Goal: Information Seeking & Learning: Learn about a topic

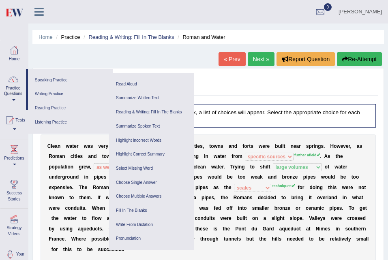
select select "specific sources"
select select "as well"
select select "large volumes"
select select "scales"
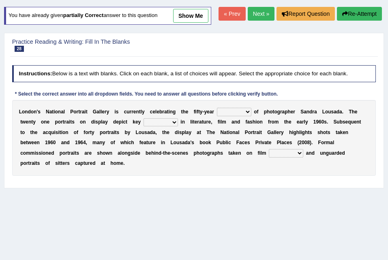
click at [9, 6] on div "Home Practice Reading & Writing: Fill In The Blanks Sandra Lousada You have alr…" at bounding box center [194, 157] width 388 height 405
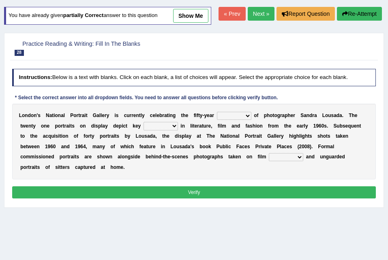
drag, startPoint x: 0, startPoint y: 0, endPoint x: 9, endPoint y: 6, distance: 11.1
click at [9, 6] on div "Home Practice Reading & Writing: Fill In The Blanks Sandra Lousada You have alr…" at bounding box center [194, 157] width 388 height 405
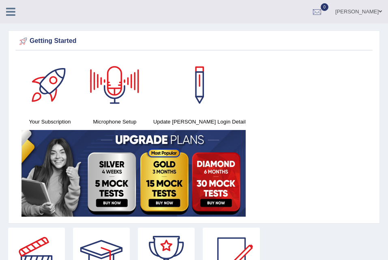
click at [13, 16] on icon at bounding box center [10, 11] width 9 height 11
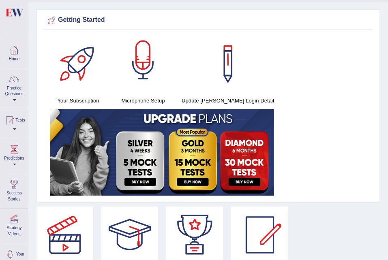
scroll to position [23, 0]
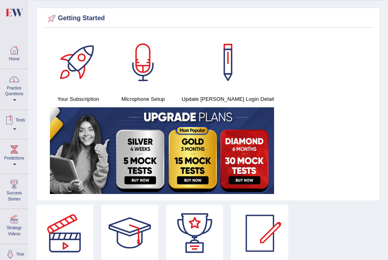
click at [16, 127] on link "Tests" at bounding box center [14, 123] width 28 height 26
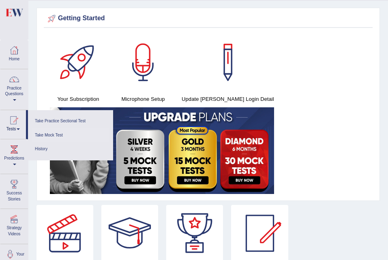
click at [53, 133] on link "Take Mock Test" at bounding box center [70, 136] width 77 height 14
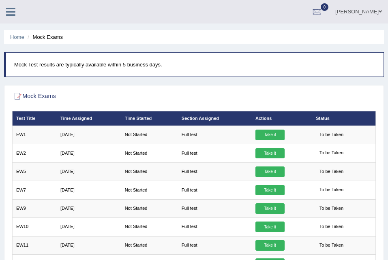
click at [12, 12] on icon at bounding box center [10, 11] width 9 height 11
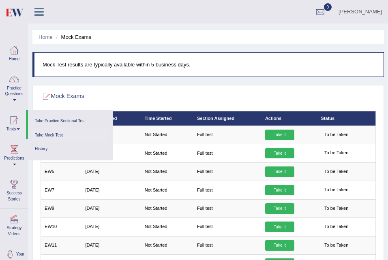
click at [52, 135] on link "Take Mock Test" at bounding box center [70, 136] width 77 height 14
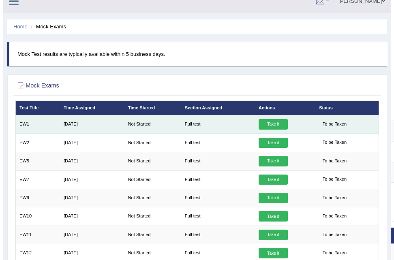
scroll to position [12, 0]
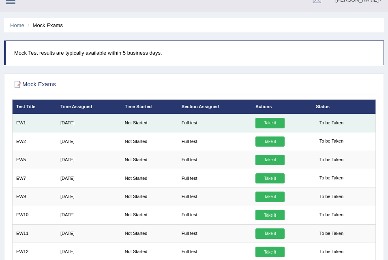
click at [266, 122] on link "Take it" at bounding box center [269, 123] width 29 height 11
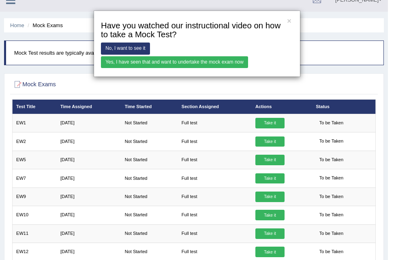
click at [202, 62] on link "Yes, I have seen that and want to undertake the mock exam now" at bounding box center [174, 62] width 147 height 12
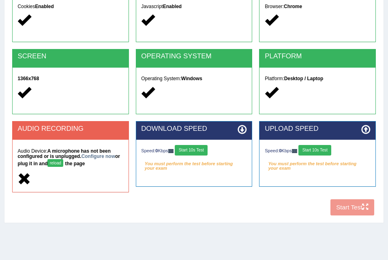
scroll to position [102, 0]
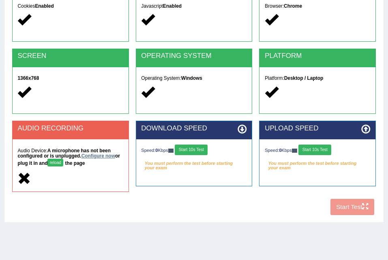
click at [98, 157] on link "Configure now" at bounding box center [99, 156] width 34 height 6
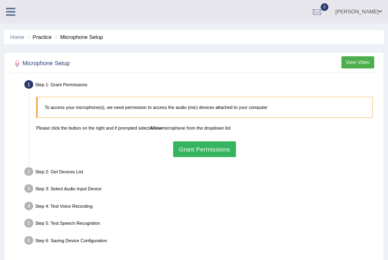
click at [195, 151] on button "Grant Permissions" at bounding box center [204, 150] width 63 height 16
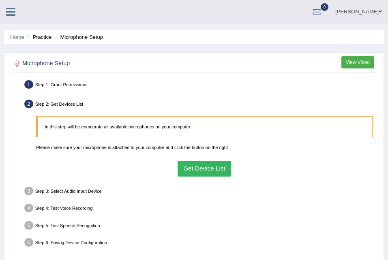
click at [206, 170] on button "Get Device List" at bounding box center [205, 169] width 54 height 16
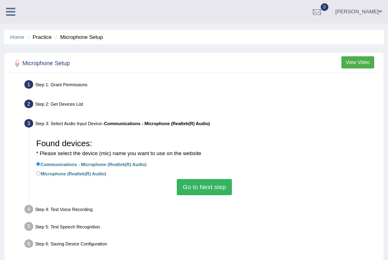
click at [203, 186] on button "Go to Next step" at bounding box center [204, 187] width 55 height 16
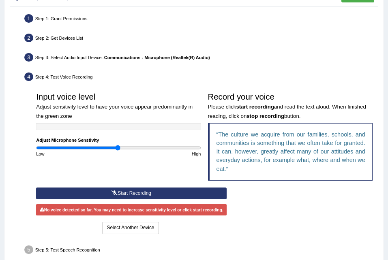
scroll to position [67, 0]
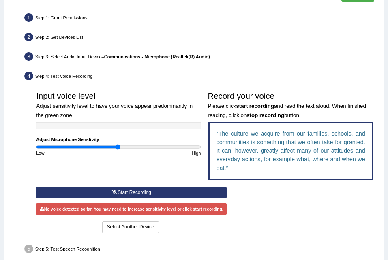
click at [144, 192] on button "Start Recording" at bounding box center [131, 193] width 191 height 12
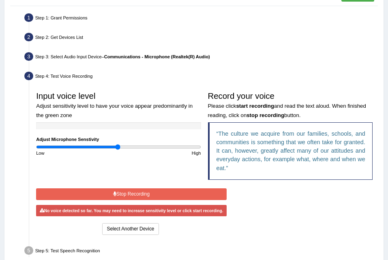
click at [144, 192] on button "Stop Recording" at bounding box center [131, 195] width 191 height 12
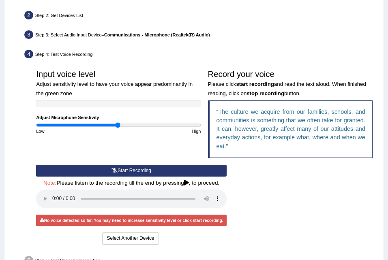
scroll to position [89, 0]
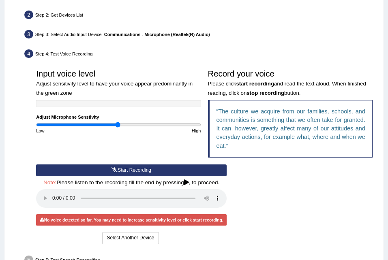
click at [140, 168] on button "Start Recording" at bounding box center [131, 171] width 191 height 12
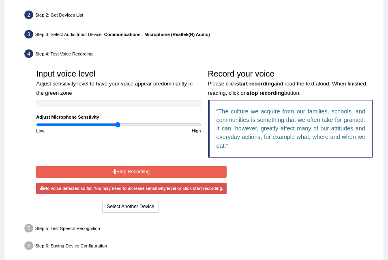
click at [140, 168] on button "Stop Recording" at bounding box center [131, 172] width 191 height 12
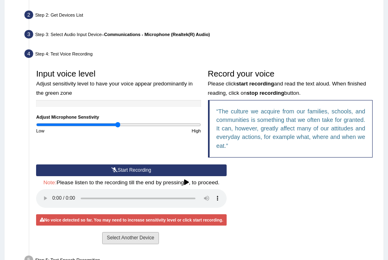
scroll to position [165, 0]
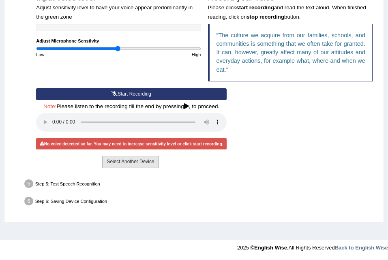
click at [131, 163] on button "Select Another Device" at bounding box center [130, 162] width 56 height 12
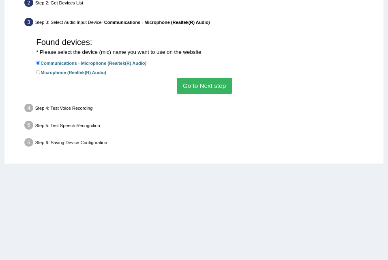
scroll to position [97, 0]
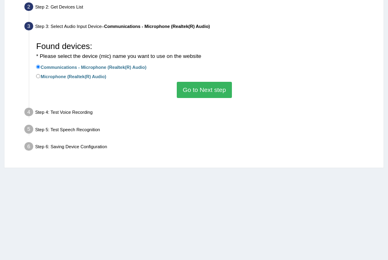
click at [82, 75] on label "Microphone (Realtek(R) Audio)" at bounding box center [71, 77] width 70 height 8
click at [41, 75] on input "Microphone (Realtek(R) Audio)" at bounding box center [38, 76] width 4 height 4
radio input "true"
click at [203, 90] on button "Go to Next step" at bounding box center [204, 90] width 55 height 16
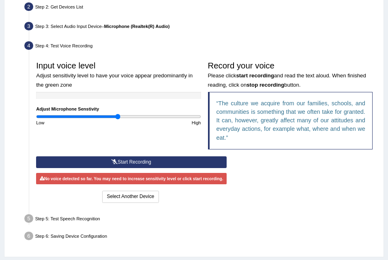
click at [150, 163] on button "Start Recording" at bounding box center [131, 163] width 191 height 12
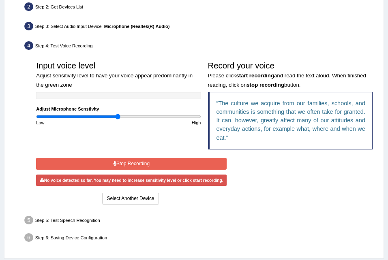
click at [150, 163] on button "Stop Recording" at bounding box center [131, 164] width 191 height 12
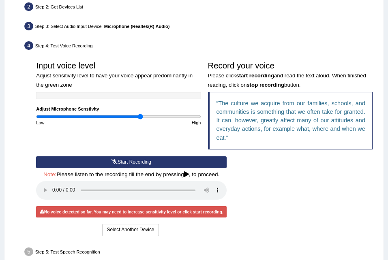
click at [141, 114] on input "range" at bounding box center [118, 117] width 165 height 6
click at [178, 116] on input "range" at bounding box center [118, 117] width 165 height 6
click at [201, 114] on div "Input voice level Adjust sensitivity level to have your voice appear predominan…" at bounding box center [119, 92] width 172 height 69
click at [193, 115] on input "range" at bounding box center [118, 117] width 165 height 6
click at [126, 232] on button "Select Another Device" at bounding box center [130, 230] width 56 height 12
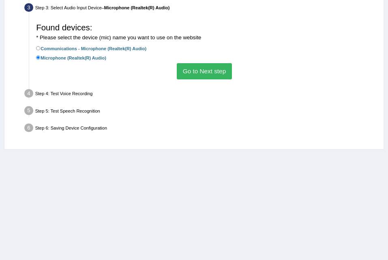
scroll to position [116, 0]
click at [90, 112] on div "Step 5: Test Speech Recognition" at bounding box center [200, 111] width 359 height 15
drag, startPoint x: 90, startPoint y: 112, endPoint x: 208, endPoint y: 72, distance: 124.1
click at [208, 72] on button "Go to Next step" at bounding box center [204, 71] width 55 height 16
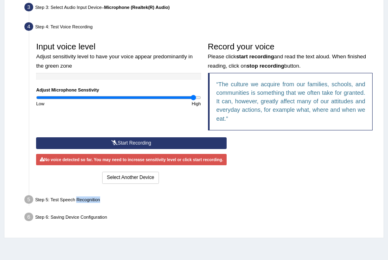
click at [121, 101] on div "High" at bounding box center [161, 104] width 86 height 6
click at [113, 95] on input "range" at bounding box center [118, 98] width 165 height 6
click at [91, 92] on label "Adjust Microphone Senstivity" at bounding box center [67, 90] width 63 height 6
click at [83, 98] on input "range" at bounding box center [118, 98] width 165 height 6
click at [55, 95] on input "range" at bounding box center [118, 98] width 165 height 6
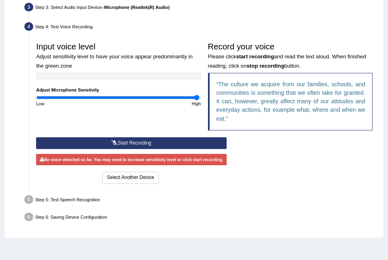
click at [196, 96] on input "range" at bounding box center [118, 98] width 165 height 6
type input "1.62"
click at [167, 96] on input "range" at bounding box center [118, 98] width 165 height 6
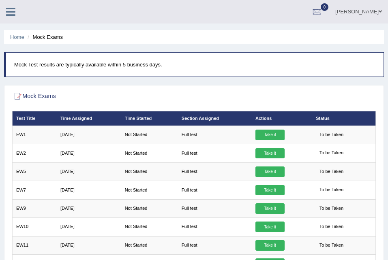
click at [10, 13] on icon at bounding box center [10, 11] width 9 height 11
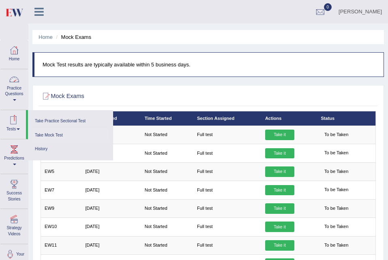
click at [16, 127] on link "Tests" at bounding box center [13, 123] width 26 height 26
click at [47, 149] on link "History" at bounding box center [70, 149] width 77 height 14
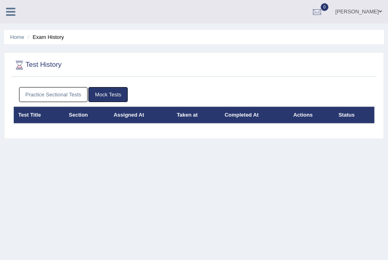
click at [13, 4] on div at bounding box center [14, 9] width 28 height 18
click at [13, 13] on icon at bounding box center [10, 11] width 9 height 11
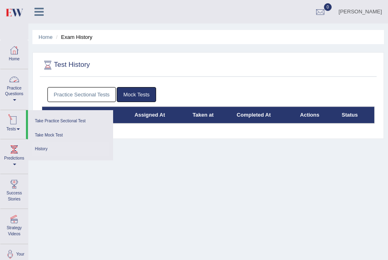
click at [7, 131] on link "Tests" at bounding box center [13, 123] width 26 height 26
click at [53, 135] on link "Take Mock Test" at bounding box center [70, 136] width 77 height 14
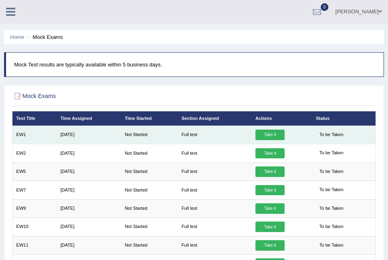
click at [271, 136] on link "Take it" at bounding box center [269, 135] width 29 height 11
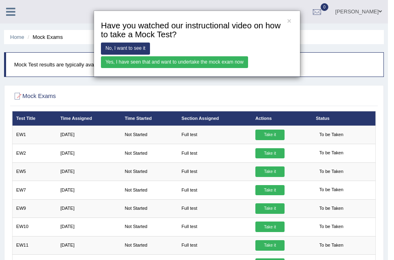
click at [164, 64] on link "Yes, I have seen that and want to undertake the mock exam now" at bounding box center [174, 62] width 147 height 12
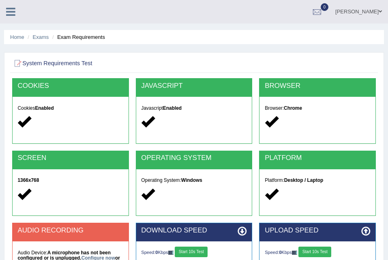
scroll to position [165, 0]
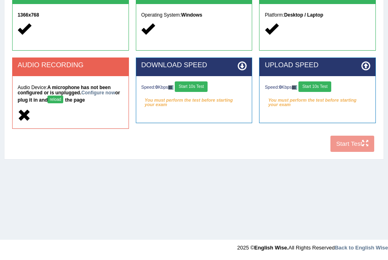
click at [205, 89] on button "Start 10s Test" at bounding box center [191, 87] width 33 height 11
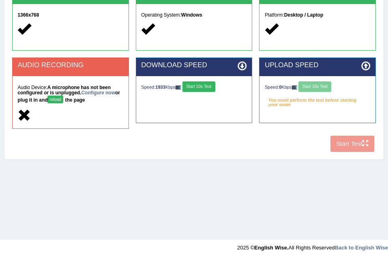
click at [320, 87] on div "Speed: 0 Kbps Start 10s Test" at bounding box center [317, 88] width 105 height 12
click at [54, 101] on button "reload" at bounding box center [55, 100] width 16 height 8
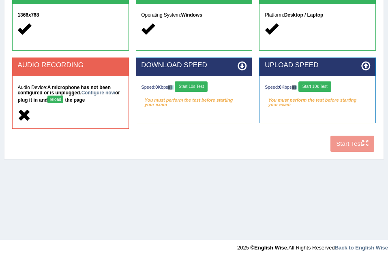
click at [54, 101] on button "reload" at bounding box center [55, 100] width 16 height 8
drag, startPoint x: 0, startPoint y: 0, endPoint x: 99, endPoint y: 92, distance: 134.6
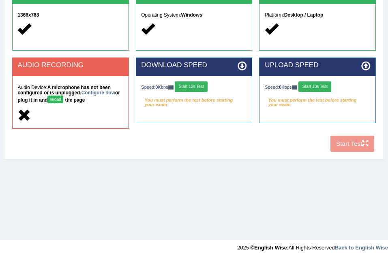
click at [99, 92] on link "Configure now" at bounding box center [99, 93] width 34 height 6
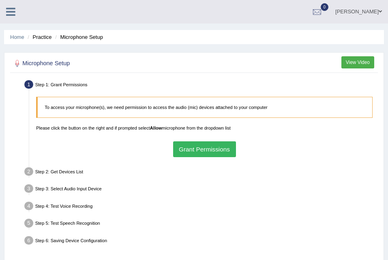
click at [202, 146] on button "Grant Permissions" at bounding box center [204, 150] width 63 height 16
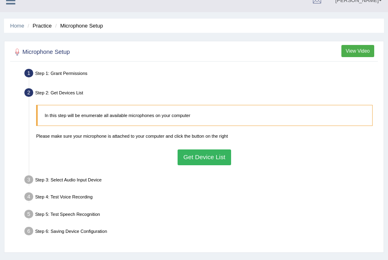
scroll to position [12, 0]
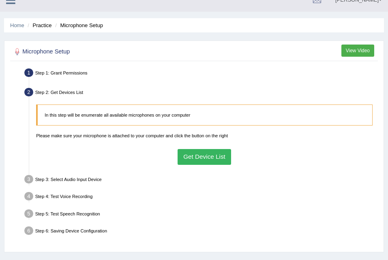
click at [208, 148] on div "In this step will be enumerate all available microphones on your computer Pleas…" at bounding box center [204, 135] width 343 height 68
click at [209, 155] on button "Get Device List" at bounding box center [205, 157] width 54 height 16
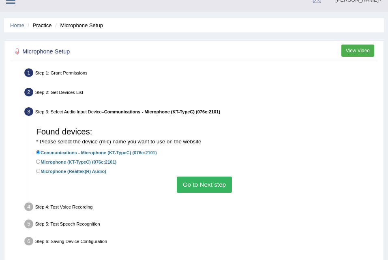
scroll to position [13, 0]
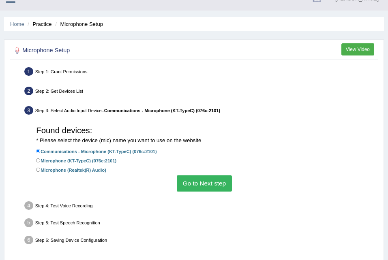
click at [174, 167] on li "Microphone (Realtek(R) Audio)" at bounding box center [204, 170] width 337 height 9
click at [212, 188] on button "Go to Next step" at bounding box center [204, 184] width 55 height 16
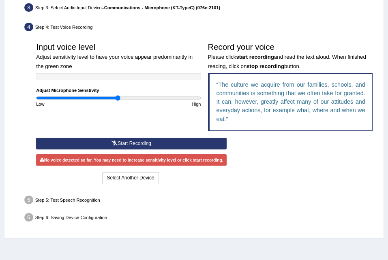
scroll to position [118, 0]
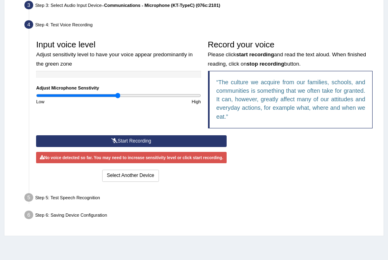
click at [182, 136] on button "Start Recording" at bounding box center [131, 141] width 191 height 12
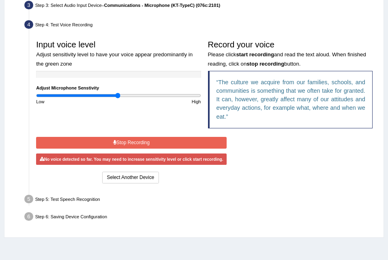
click at [182, 136] on div "Start Recording Stop Recording Note: Please listen to the recording till the en…" at bounding box center [131, 160] width 197 height 50
click at [164, 140] on button "Stop Recording" at bounding box center [131, 143] width 191 height 12
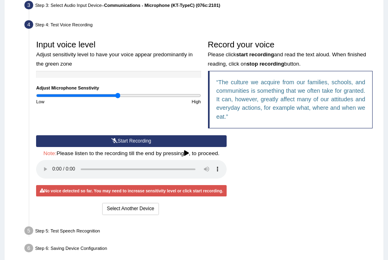
click at [133, 191] on div "No voice detected so far. You may need to increase sensitivity level or click s…" at bounding box center [131, 190] width 191 height 11
click at [167, 96] on input "range" at bounding box center [118, 96] width 165 height 6
type input "1.84"
click at [185, 95] on input "range" at bounding box center [118, 96] width 165 height 6
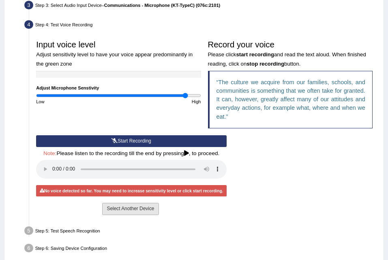
click at [129, 207] on button "Select Another Device" at bounding box center [130, 209] width 56 height 12
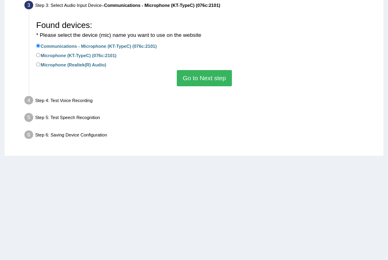
click at [99, 65] on label "Microphone (Realtek(R) Audio)" at bounding box center [71, 65] width 70 height 8
click at [41, 65] on input "Microphone (Realtek(R) Audio)" at bounding box center [38, 64] width 4 height 4
radio input "true"
click at [206, 79] on button "Go to Next step" at bounding box center [204, 78] width 55 height 16
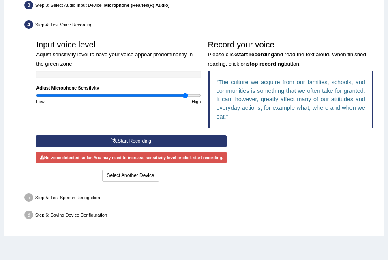
click at [149, 140] on button "Start Recording" at bounding box center [131, 141] width 191 height 12
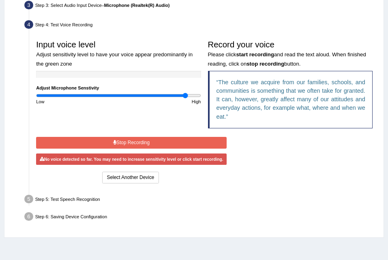
click at [149, 140] on button "Stop Recording" at bounding box center [131, 143] width 191 height 12
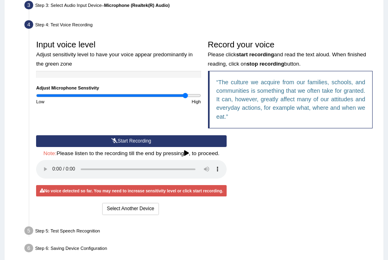
click at [121, 137] on button "Start Recording" at bounding box center [131, 141] width 191 height 12
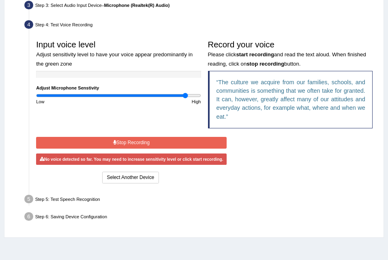
click at [121, 137] on button "Stop Recording" at bounding box center [131, 143] width 191 height 12
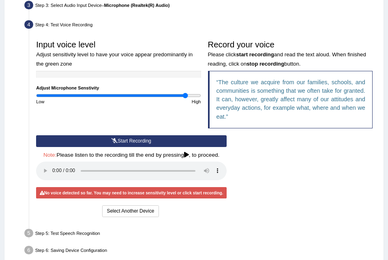
click at [121, 137] on div "Start Recording Stop Recording Note: Please listen to the recording till the en…" at bounding box center [131, 177] width 197 height 84
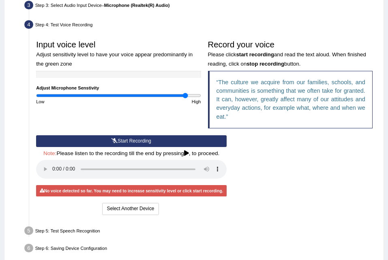
click at [121, 137] on button "Start Recording" at bounding box center [131, 141] width 191 height 12
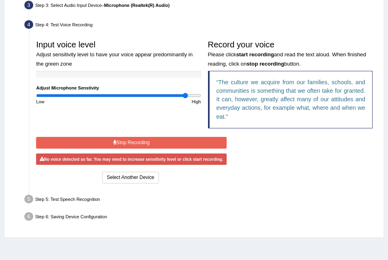
click at [121, 137] on button "Stop Recording" at bounding box center [131, 143] width 191 height 12
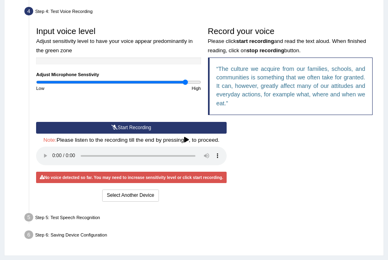
scroll to position [133, 0]
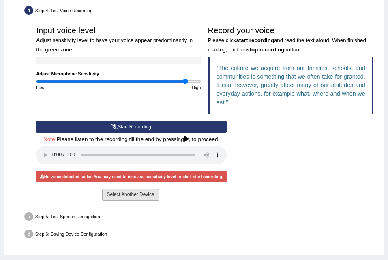
click at [127, 193] on button "Select Another Device" at bounding box center [130, 195] width 56 height 12
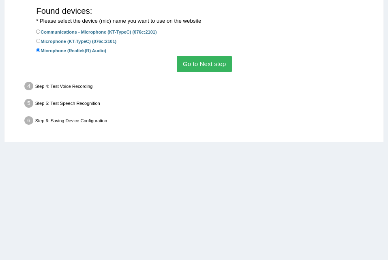
click at [112, 30] on label "Communications - Microphone (KT-TypeC) (076c:2101)" at bounding box center [96, 32] width 121 height 8
click at [41, 30] on input "Communications - Microphone (KT-TypeC) (076c:2101)" at bounding box center [38, 32] width 4 height 4
radio input "true"
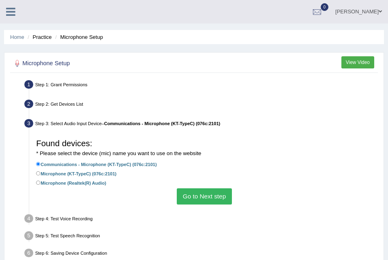
click at [91, 34] on li "Microphone Setup" at bounding box center [78, 37] width 50 height 8
click at [77, 40] on li "Microphone Setup" at bounding box center [78, 37] width 50 height 8
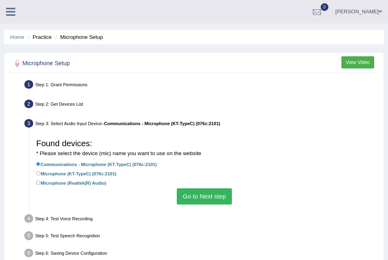
drag, startPoint x: 77, startPoint y: 40, endPoint x: 40, endPoint y: 38, distance: 37.0
click at [40, 38] on li "Practice" at bounding box center [39, 37] width 26 height 8
click at [91, 39] on li "Microphone Setup" at bounding box center [78, 37] width 50 height 8
click at [93, 163] on label "Communications - Microphone (KT-TypeC) (076c:2101)" at bounding box center [96, 165] width 121 height 8
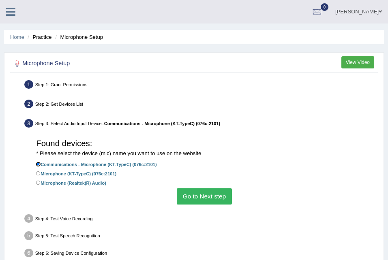
click at [41, 163] on input "Communications - Microphone (KT-TypeC) (076c:2101)" at bounding box center [38, 164] width 4 height 4
click at [194, 199] on button "Go to Next step" at bounding box center [204, 197] width 55 height 16
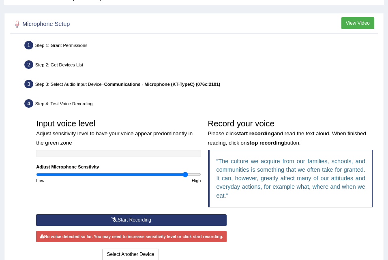
scroll to position [41, 0]
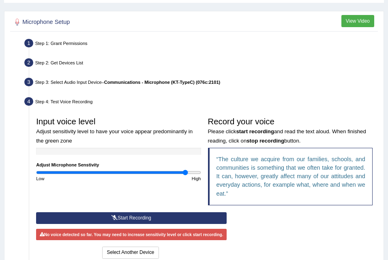
click at [152, 215] on button "Start Recording" at bounding box center [131, 218] width 191 height 12
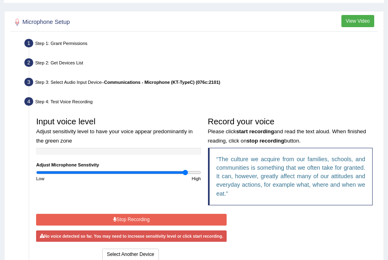
click at [152, 215] on div "Start Recording Stop Recording Note: Please listen to the recording till the en…" at bounding box center [131, 237] width 197 height 50
click at [152, 215] on button "Stop Recording" at bounding box center [131, 220] width 191 height 12
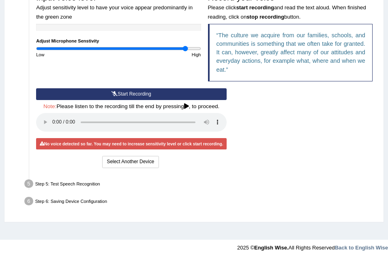
scroll to position [0, 0]
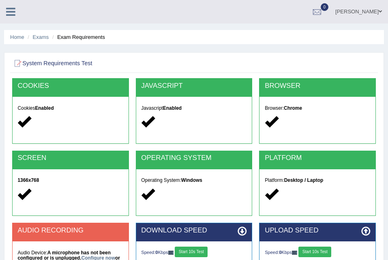
click at [12, 15] on icon at bounding box center [10, 11] width 9 height 11
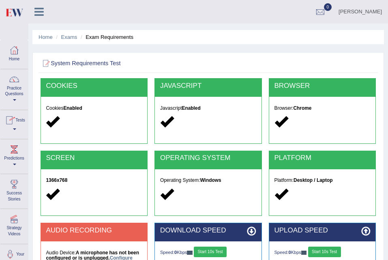
click at [16, 129] on span at bounding box center [14, 130] width 3 height 2
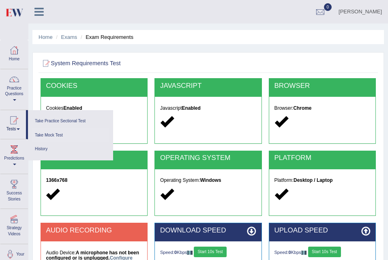
click at [45, 134] on link "Take Mock Test" at bounding box center [70, 136] width 77 height 14
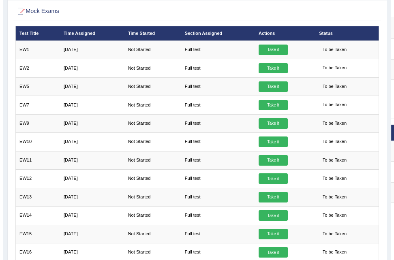
scroll to position [32, 0]
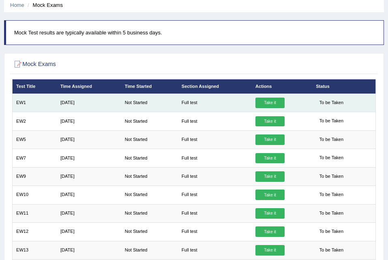
click at [272, 102] on link "Take it" at bounding box center [269, 103] width 29 height 11
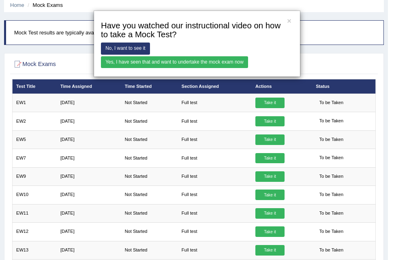
click at [217, 107] on div "× Have you watched our instructional video on how to take a Mock Test? No, I wa…" at bounding box center [197, 130] width 394 height 260
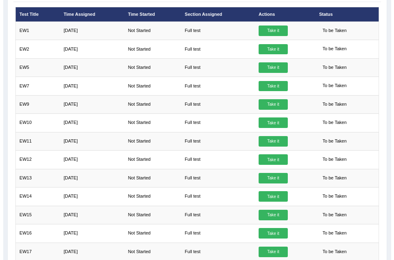
scroll to position [0, 0]
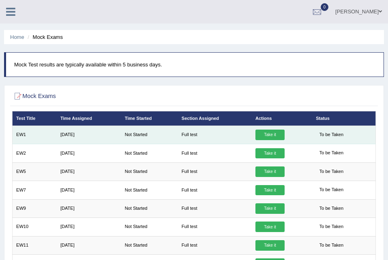
click at [269, 133] on link "Take it" at bounding box center [269, 135] width 29 height 11
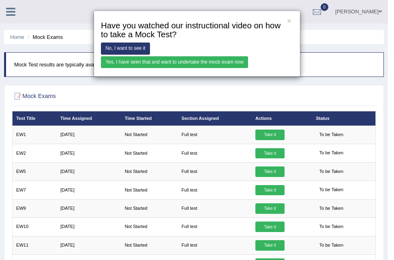
click at [213, 61] on link "Yes, I have seen that and want to undertake the mock exam now" at bounding box center [174, 62] width 147 height 12
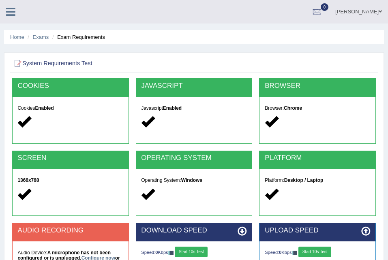
scroll to position [165, 0]
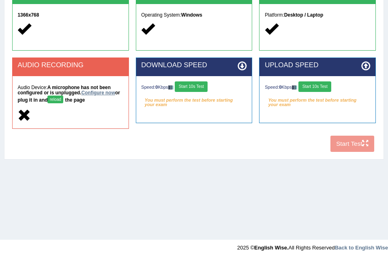
click at [90, 92] on link "Configure now" at bounding box center [99, 93] width 34 height 6
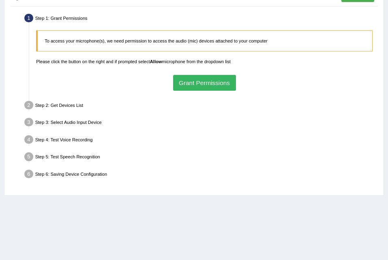
scroll to position [67, 0]
click at [57, 103] on div "Step 2: Get Devices List" at bounding box center [200, 106] width 359 height 15
click at [211, 82] on button "Grant Permissions" at bounding box center [204, 83] width 63 height 16
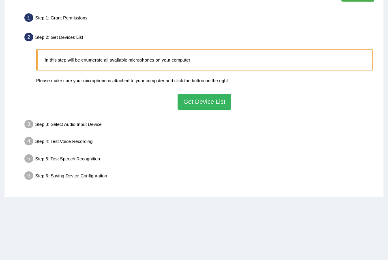
click at [207, 107] on button "Get Device List" at bounding box center [205, 102] width 54 height 16
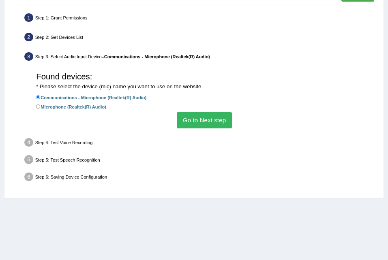
click at [199, 122] on button "Go to Next step" at bounding box center [204, 120] width 55 height 16
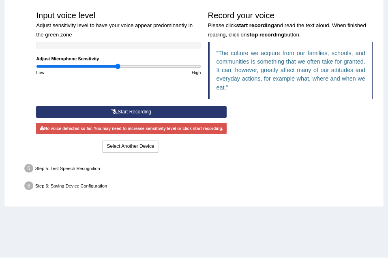
scroll to position [0, 0]
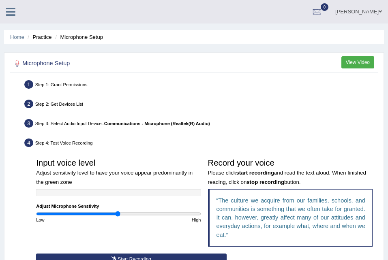
click at [10, 15] on icon at bounding box center [10, 11] width 9 height 11
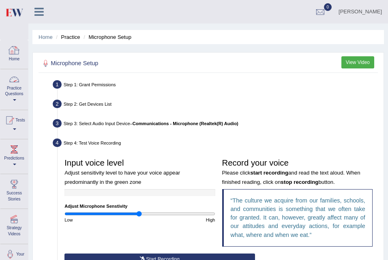
click at [18, 83] on div at bounding box center [14, 79] width 12 height 12
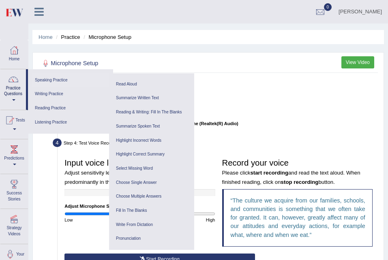
click at [50, 79] on link "Speaking Practice" at bounding box center [70, 80] width 77 height 14
click at [140, 92] on link "Summarize Written Text" at bounding box center [151, 98] width 77 height 14
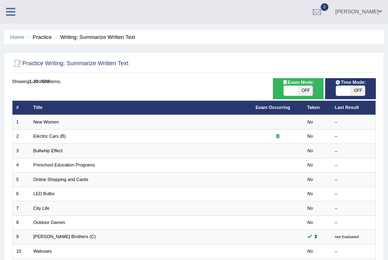
click at [309, 93] on span "OFF" at bounding box center [305, 91] width 14 height 10
checkbox input "true"
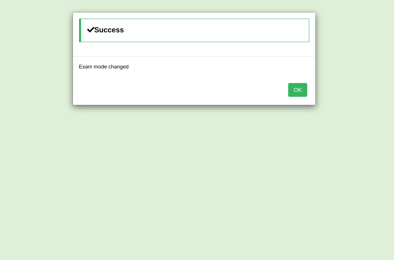
click at [290, 88] on button "OK" at bounding box center [297, 90] width 19 height 14
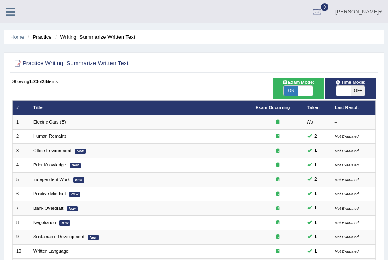
click at [354, 95] on span "OFF" at bounding box center [357, 91] width 14 height 10
checkbox input "true"
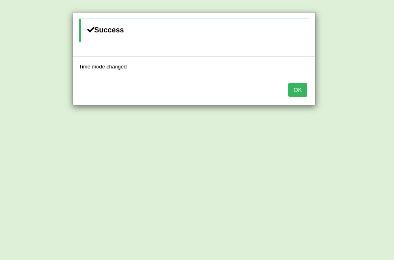
click at [297, 94] on button "OK" at bounding box center [297, 90] width 19 height 14
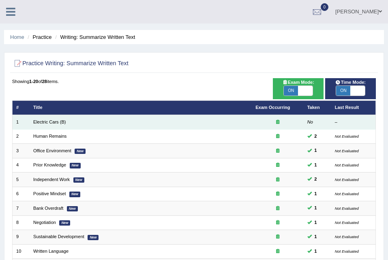
click at [219, 124] on td "Electric Cars (B)" at bounding box center [141, 122] width 222 height 14
click at [49, 121] on link "Electric Cars (B)" at bounding box center [49, 122] width 32 height 5
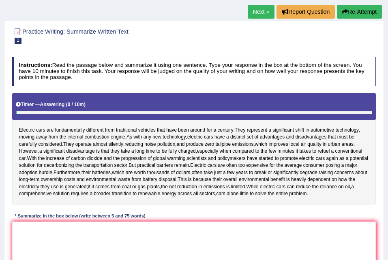
scroll to position [49, 0]
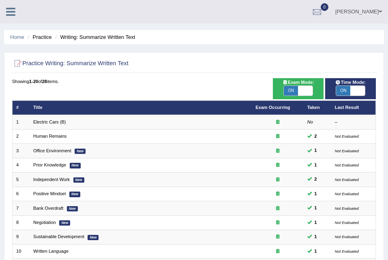
click at [16, 9] on link at bounding box center [10, 11] width 21 height 12
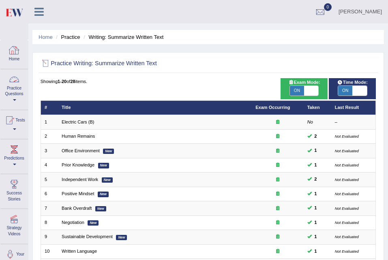
click at [15, 85] on div at bounding box center [14, 79] width 12 height 12
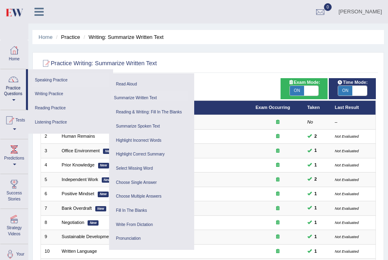
click at [66, 79] on link "Speaking Practice" at bounding box center [70, 80] width 77 height 14
click at [134, 82] on link "Read Aloud" at bounding box center [151, 84] width 77 height 14
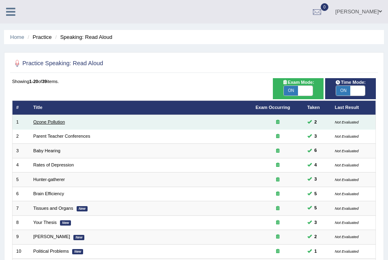
click at [56, 121] on link "Ozone Pollution" at bounding box center [49, 122] width 32 height 5
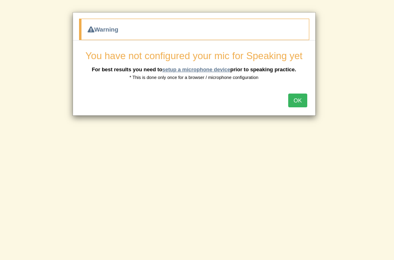
click at [212, 66] on link "setup a microphone device" at bounding box center [196, 69] width 68 height 6
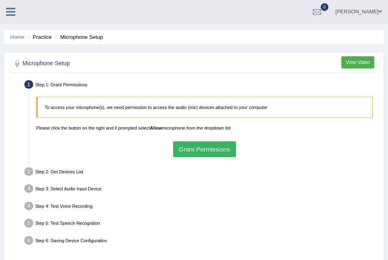
click at [192, 154] on button "Grant Permissions" at bounding box center [204, 150] width 63 height 16
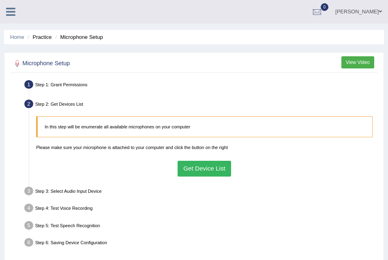
click at [191, 164] on button "Get Device List" at bounding box center [205, 169] width 54 height 16
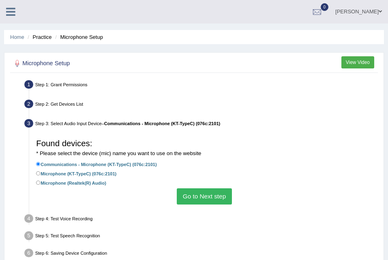
click at [198, 193] on button "Go to Next step" at bounding box center [204, 197] width 55 height 16
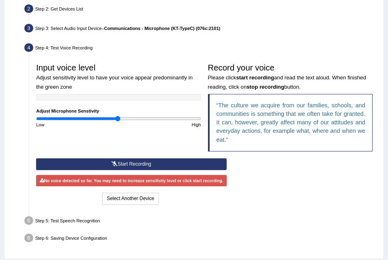
scroll to position [96, 0]
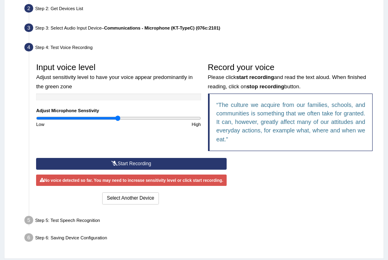
click at [125, 114] on div "Input voice level Adjust sensitivity level to have your voice appear predominan…" at bounding box center [119, 93] width 172 height 69
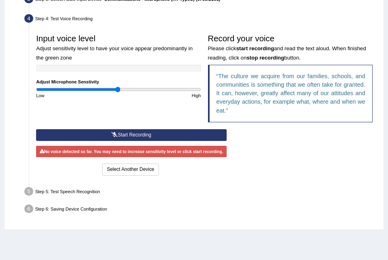
scroll to position [126, 0]
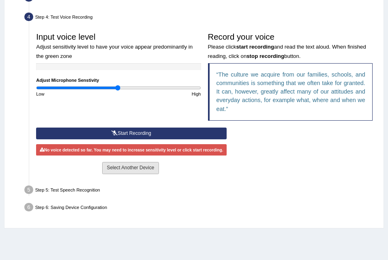
click at [125, 170] on button "Select Another Device" at bounding box center [130, 168] width 56 height 12
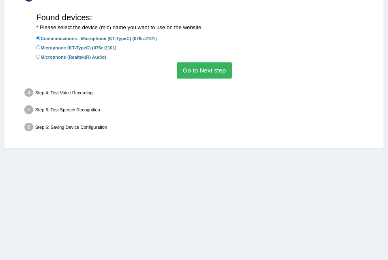
click at [86, 111] on div "Step 5: Test Speech Recognition" at bounding box center [200, 110] width 359 height 15
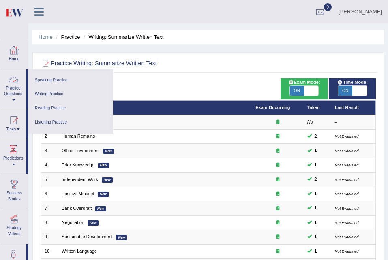
click at [13, 99] on span at bounding box center [13, 100] width 3 height 2
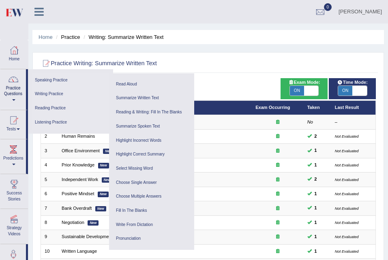
click at [63, 94] on link "Writing Practice" at bounding box center [70, 94] width 77 height 14
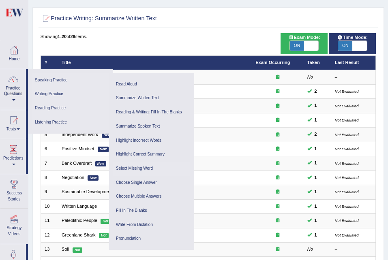
scroll to position [47, 0]
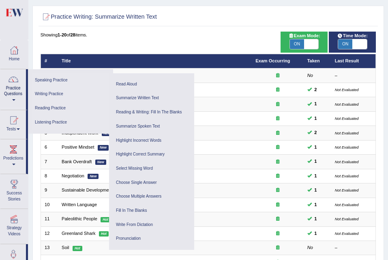
click at [70, 93] on link "Writing Practice" at bounding box center [70, 94] width 77 height 14
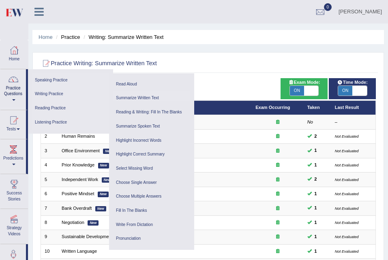
click at [134, 97] on link "Summarize Written Text" at bounding box center [151, 98] width 77 height 14
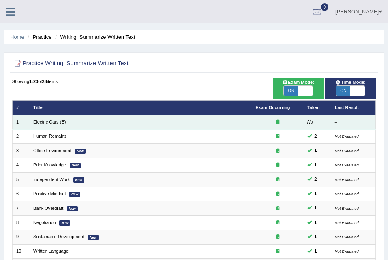
click at [45, 120] on link "Electric Cars (B)" at bounding box center [49, 122] width 32 height 5
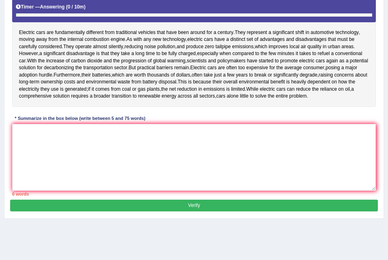
scroll to position [154, 0]
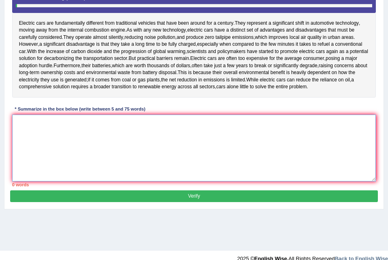
click at [167, 155] on textarea at bounding box center [194, 148] width 364 height 67
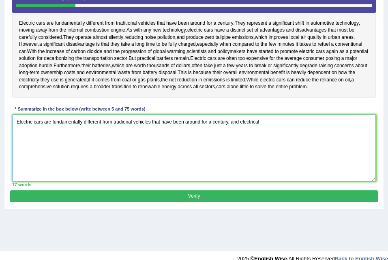
type textarea "Electric cars are fundamentally different from tradional vehicles that have bee…"
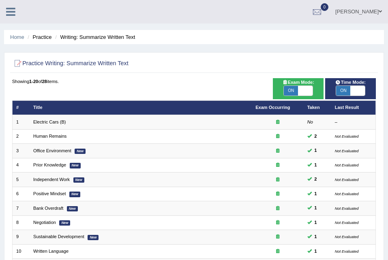
click at [12, 18] on div at bounding box center [14, 9] width 28 height 18
click at [11, 14] on icon at bounding box center [10, 11] width 9 height 11
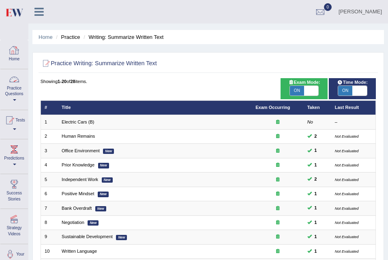
click at [16, 90] on link "Practice Questions" at bounding box center [14, 88] width 28 height 38
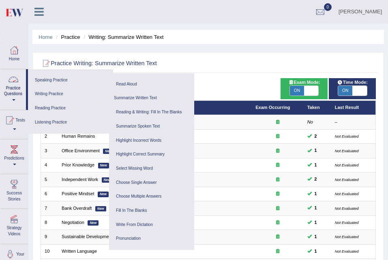
click at [18, 86] on link "Practice Questions" at bounding box center [13, 88] width 26 height 38
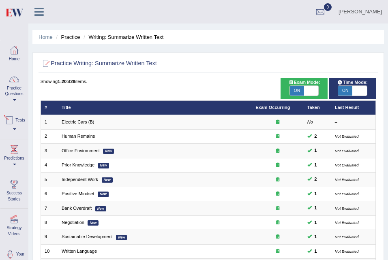
click at [21, 126] on link "Tests" at bounding box center [14, 123] width 28 height 26
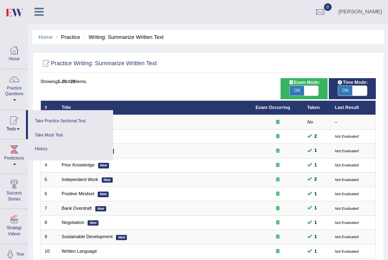
click at [74, 119] on link "Take Practice Sectional Test" at bounding box center [70, 121] width 77 height 14
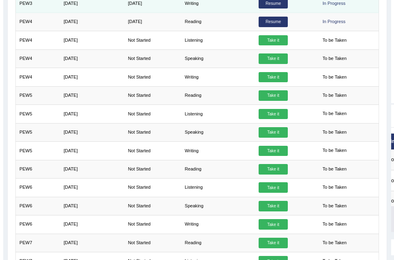
scroll to position [195, 0]
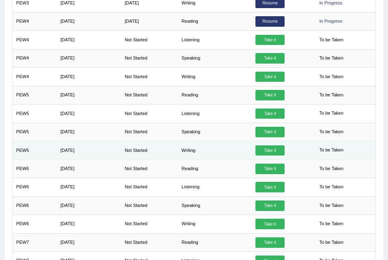
click at [262, 149] on link "Take it" at bounding box center [269, 151] width 29 height 11
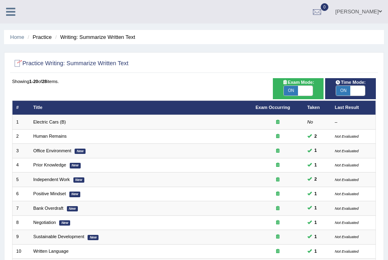
click at [6, 17] on div at bounding box center [14, 9] width 28 height 18
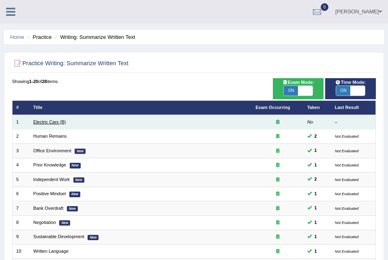
click at [44, 120] on link "Electric Cars (B)" at bounding box center [49, 122] width 32 height 5
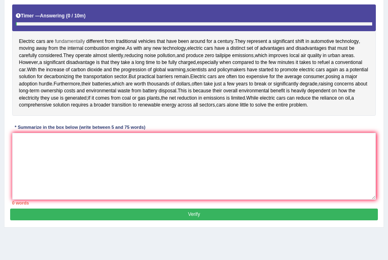
scroll to position [137, 0]
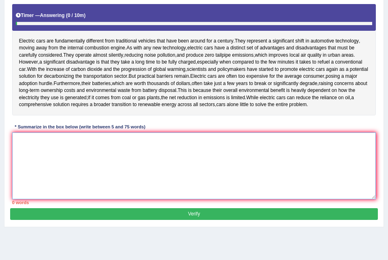
click at [77, 162] on textarea at bounding box center [194, 166] width 364 height 67
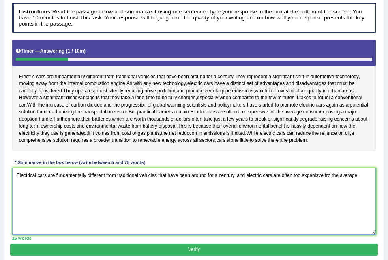
scroll to position [101, 0]
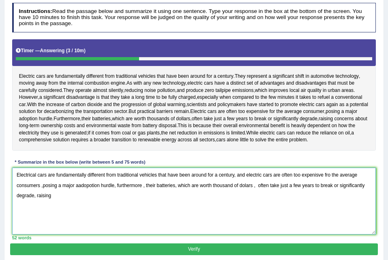
click at [256, 187] on textarea "Electrical cars are fundamentally different from traditional vehicles that have…" at bounding box center [194, 201] width 364 height 67
click at [117, 184] on textarea "Electrical cars are fundamentally different from traditional vehicles that have…" at bounding box center [194, 201] width 364 height 67
click at [54, 200] on textarea "Electrical cars are fundamentally different from traditional vehicles that have…" at bounding box center [194, 201] width 364 height 67
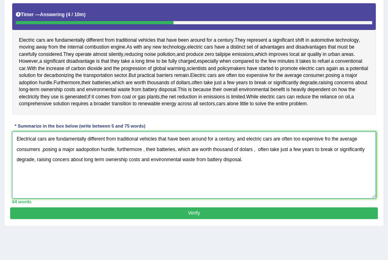
scroll to position [141, 0]
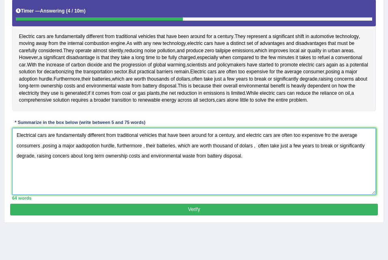
click at [42, 147] on textarea "Electrical cars are fundamentally different from traditional vehicles that have…" at bounding box center [194, 161] width 364 height 67
click at [41, 146] on textarea "Electrical cars are fundamentally different from traditional vehicles that have…" at bounding box center [194, 161] width 364 height 67
click at [78, 146] on textarea "Electrical cars are fundamentally different from traditional vehicles that have…" at bounding box center [194, 161] width 364 height 67
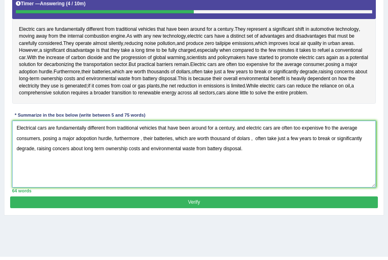
scroll to position [149, 0]
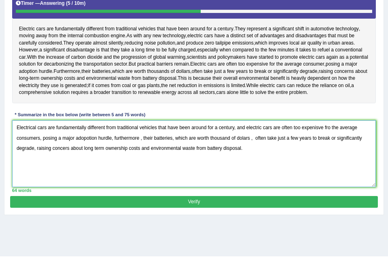
click at [66, 148] on textarea "Electrical cars are fundamentally different from traditional vehicles that have…" at bounding box center [194, 153] width 364 height 67
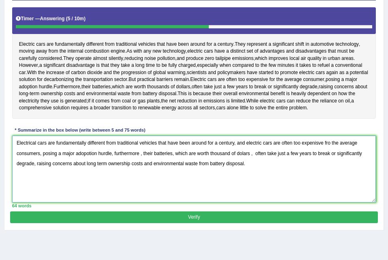
scroll to position [133, 0]
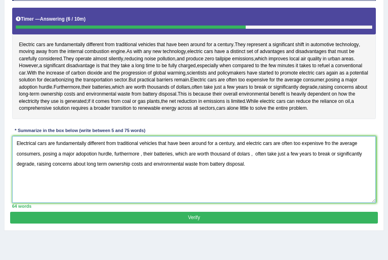
click at [243, 154] on textarea "Electrical cars are fundamentally different from traditional vehicles that have…" at bounding box center [194, 169] width 364 height 67
type textarea "Electrical cars are fundamentally different from traditional vehicles that have…"
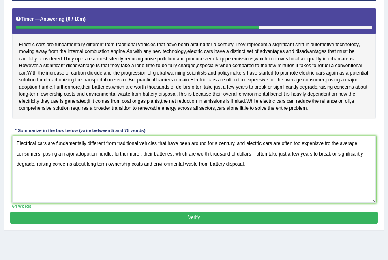
click at [187, 214] on button "Verify" at bounding box center [193, 218] width 367 height 12
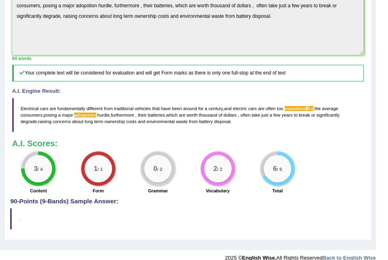
scroll to position [260, 0]
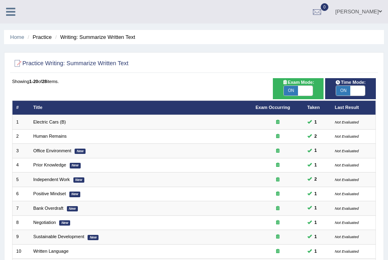
click at [7, 13] on icon at bounding box center [10, 11] width 9 height 11
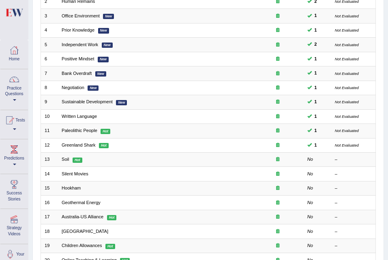
scroll to position [135, 0]
click at [16, 54] on div at bounding box center [14, 50] width 12 height 12
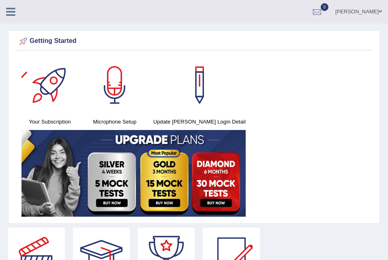
click at [9, 10] on icon at bounding box center [10, 11] width 9 height 11
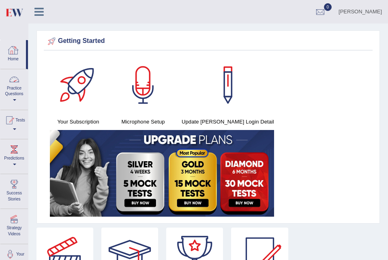
click at [16, 92] on link "Practice Questions" at bounding box center [14, 88] width 28 height 38
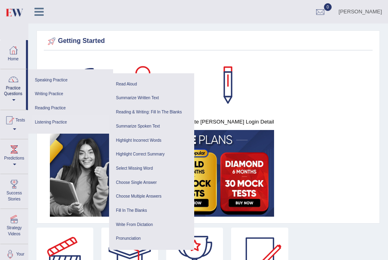
click at [56, 120] on link "Listening Practice" at bounding box center [70, 123] width 77 height 14
click at [143, 104] on ul "Reading & Writing: Fill In The Blanks Choose Multiple Answers Re-order Paragrap…" at bounding box center [151, 140] width 85 height 79
click at [140, 101] on link "Summarize Written Text" at bounding box center [151, 98] width 77 height 14
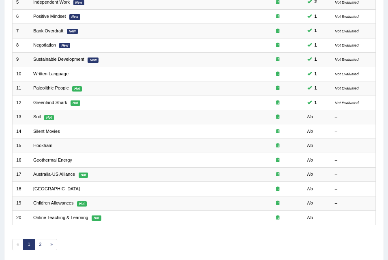
scroll to position [212, 0]
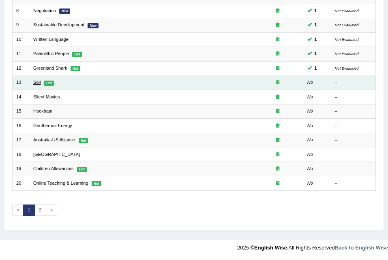
click at [36, 84] on link "Soil" at bounding box center [36, 82] width 7 height 5
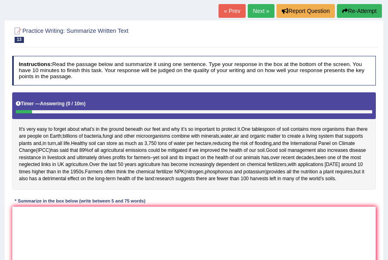
scroll to position [48, 0]
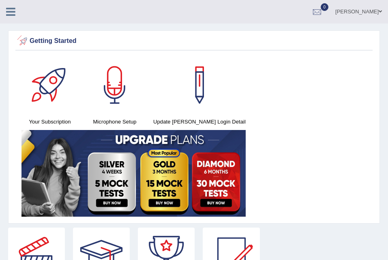
click at [10, 10] on icon at bounding box center [10, 11] width 9 height 11
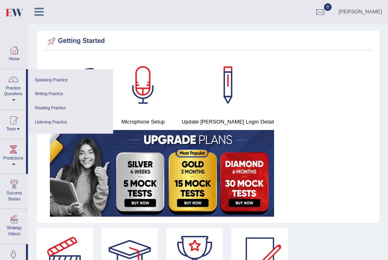
click at [69, 107] on link "Reading Practice" at bounding box center [70, 108] width 77 height 14
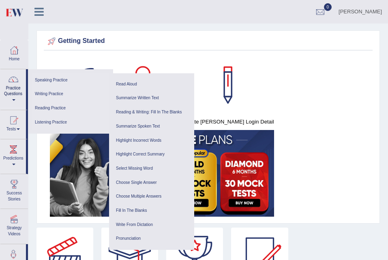
click at [66, 119] on link "Listening Practice" at bounding box center [70, 123] width 77 height 14
click at [150, 112] on link "Reading & Writing: Fill In The Blanks" at bounding box center [151, 112] width 77 height 14
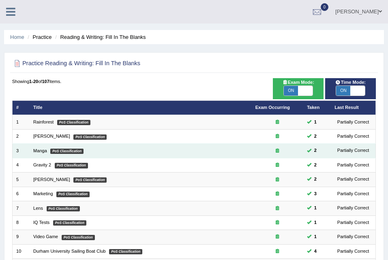
scroll to position [212, 0]
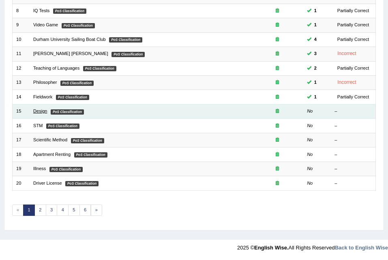
click at [34, 111] on link "Design" at bounding box center [40, 111] width 14 height 5
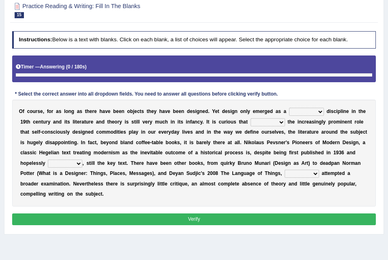
scroll to position [84, 0]
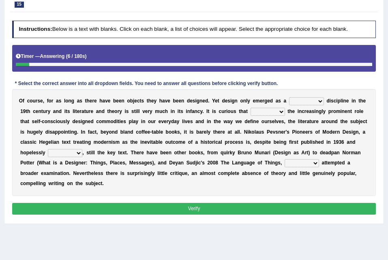
click at [291, 100] on select "bilateral ubiquitous foremost dedicated" at bounding box center [306, 101] width 35 height 8
select select "bilateral"
click at [289, 97] on select "bilateral ubiquitous foremost dedicated" at bounding box center [306, 101] width 35 height 8
click at [251, 108] on select "since despite within through" at bounding box center [268, 112] width 34 height 8
select select "through"
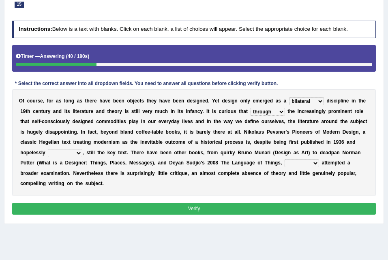
click at [251, 108] on select "since despite within through" at bounding box center [268, 112] width 34 height 8
click at [345, 137] on div "O f c o u r s e , f o r a s l o n g a s t h e r e h a v e b e e n o b j e c t s…" at bounding box center [194, 142] width 364 height 107
click at [82, 149] on select "dates dating date dated" at bounding box center [65, 153] width 34 height 8
select select "dated"
click at [82, 149] on select "dates dating date dated" at bounding box center [65, 153] width 34 height 8
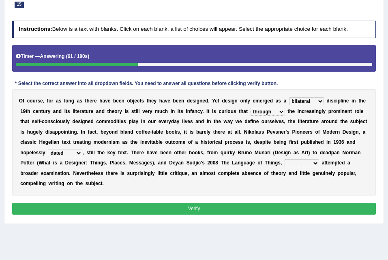
click at [285, 163] on select "which then however as" at bounding box center [302, 163] width 34 height 8
select select "which"
click at [285, 159] on select "which then however as" at bounding box center [302, 163] width 34 height 8
click at [285, 163] on select "which then however as" at bounding box center [302, 163] width 34 height 8
drag, startPoint x: 227, startPoint y: 191, endPoint x: 229, endPoint y: 197, distance: 6.8
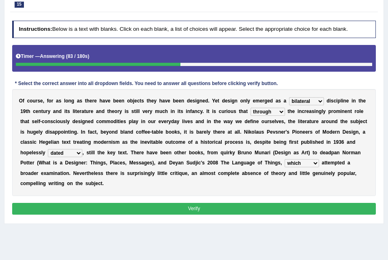
click at [229, 197] on div "Instructions: Below is a text with blanks. Click on each blank, a list of choic…" at bounding box center [193, 118] width 367 height 203
click at [229, 203] on button "Verify" at bounding box center [194, 209] width 364 height 12
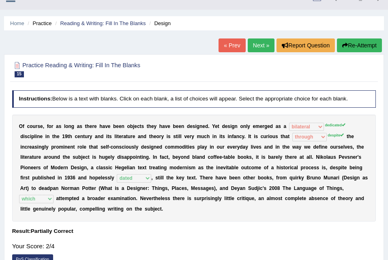
scroll to position [0, 0]
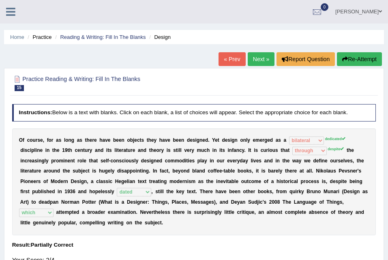
click at [264, 57] on link "Next »" at bounding box center [261, 59] width 27 height 14
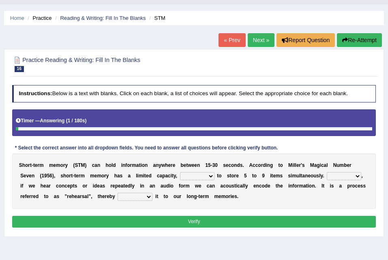
scroll to position [19, 0]
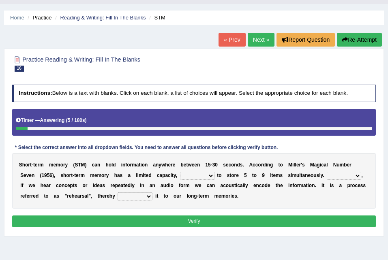
click at [182, 176] on select "being able is able be able unable" at bounding box center [197, 176] width 34 height 8
select select "being able"
click at [180, 172] on select "being able is able be able unable" at bounding box center [197, 176] width 34 height 8
click at [327, 176] on select "However So Moreover Therefore" at bounding box center [344, 176] width 34 height 8
select select "However"
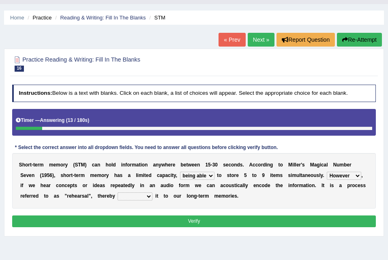
click at [327, 172] on select "However So Moreover Therefore" at bounding box center [344, 176] width 34 height 8
click at [118, 193] on select "commit commits commiting commited" at bounding box center [135, 197] width 35 height 8
select select "commiting"
click at [118, 193] on select "commit commits commiting commited" at bounding box center [135, 197] width 35 height 8
click at [115, 222] on button "Verify" at bounding box center [194, 222] width 364 height 12
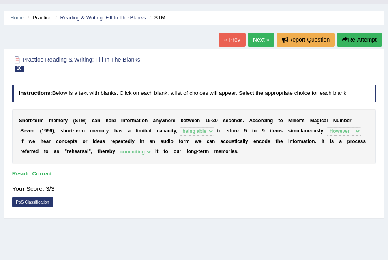
scroll to position [0, 0]
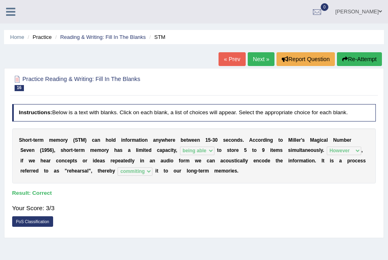
click at [266, 55] on link "Next »" at bounding box center [261, 59] width 27 height 14
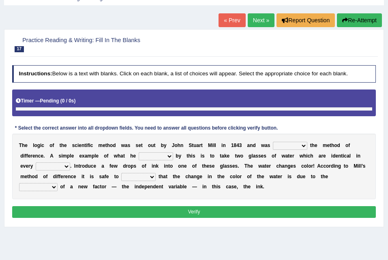
scroll to position [43, 0]
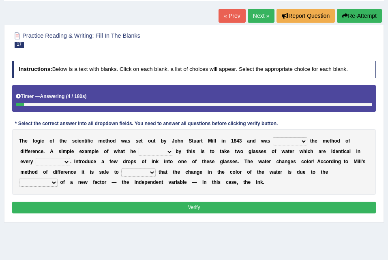
click at [273, 138] on select "pointed claimed demanded named" at bounding box center [290, 141] width 34 height 8
select select "named"
click at [273, 137] on select "pointed claimed demanded named" at bounding box center [290, 141] width 34 height 8
click at [139, 154] on select "capped charged found meant" at bounding box center [156, 152] width 34 height 8
select select "meant"
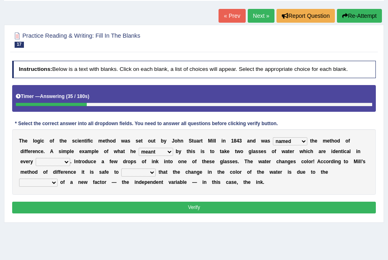
click at [139, 148] on select "capped charged found meant" at bounding box center [156, 152] width 34 height 8
click at [70, 158] on select "thought identity measure respect" at bounding box center [53, 162] width 34 height 8
click at [260, 222] on div "Practice Reading & Writing: Fill In The Blanks 17 Scientific Method Instruction…" at bounding box center [194, 124] width 380 height 198
click at [70, 158] on select "thought identity measure respect" at bounding box center [53, 162] width 34 height 8
select select "identity"
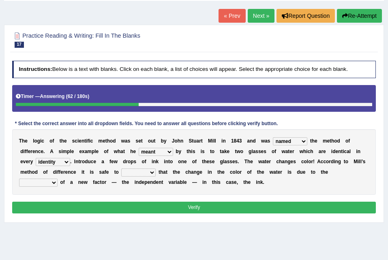
click at [70, 158] on select "thought identity measure respect" at bounding box center [53, 162] width 34 height 8
click at [121, 172] on select "assume discuss prefer acclaim" at bounding box center [138, 173] width 34 height 8
select select "discuss"
click at [121, 169] on select "assume discuss prefer acclaim" at bounding box center [138, 173] width 34 height 8
click at [77, 211] on button "Verify" at bounding box center [194, 208] width 364 height 12
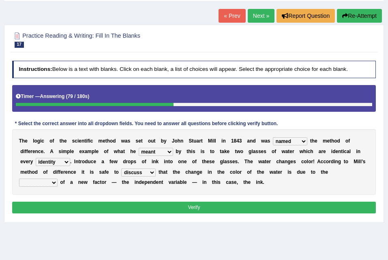
click at [58, 179] on select "introduction magnitude preparation purification" at bounding box center [38, 183] width 39 height 8
click at [301, 193] on div "T h e l o g i c o f t h e s c i e n t i f i c m e t h o d w a s s e t o u t b y…" at bounding box center [194, 162] width 364 height 66
click at [58, 179] on select "introduction magnitude preparation purification" at bounding box center [38, 183] width 39 height 8
select select "introduction"
click at [58, 179] on select "introduction magnitude preparation purification" at bounding box center [38, 183] width 39 height 8
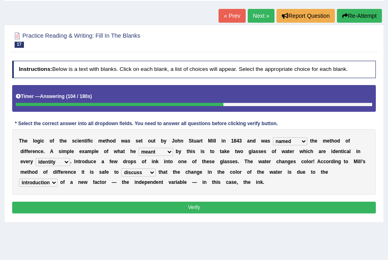
click at [58, 179] on select "introduction magnitude preparation purification" at bounding box center [38, 183] width 39 height 8
click at [198, 206] on button "Verify" at bounding box center [194, 208] width 364 height 12
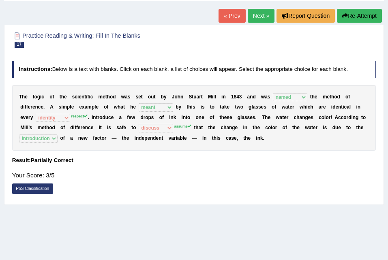
scroll to position [0, 0]
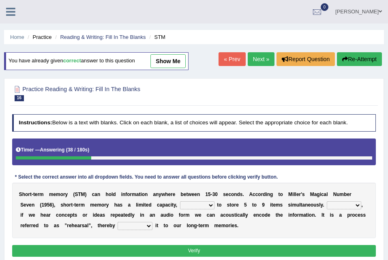
click at [11, 13] on icon at bounding box center [10, 11] width 9 height 11
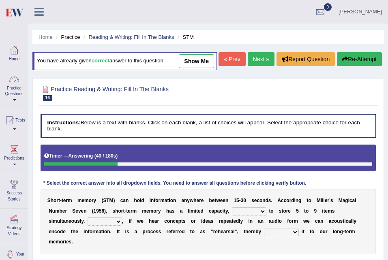
click at [17, 89] on link "Practice Questions" at bounding box center [14, 88] width 28 height 38
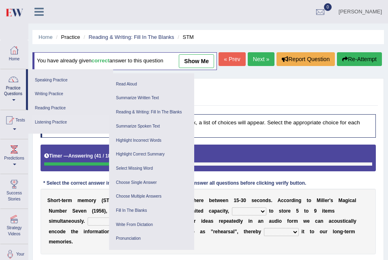
click at [57, 124] on link "Listening Practice" at bounding box center [70, 123] width 77 height 14
click at [140, 142] on link "Highlight Incorrect Words" at bounding box center [151, 141] width 77 height 14
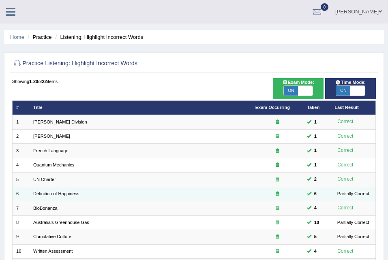
click at [320, 194] on td "6" at bounding box center [317, 194] width 28 height 14
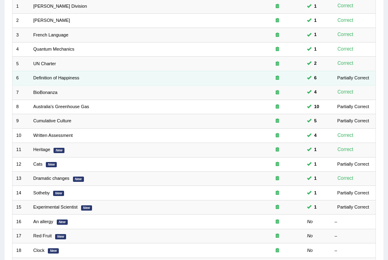
scroll to position [212, 0]
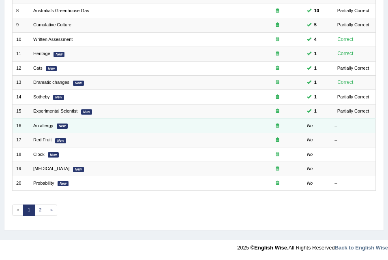
click at [240, 128] on td "An allergy New" at bounding box center [141, 126] width 222 height 14
click at [63, 124] on em "New" at bounding box center [62, 126] width 11 height 5
click at [43, 126] on link "An allergy" at bounding box center [43, 125] width 20 height 5
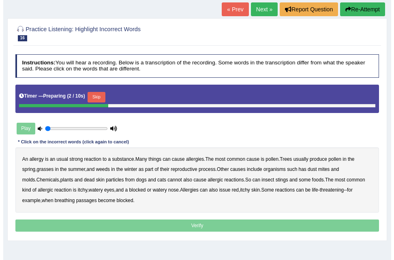
scroll to position [54, 0]
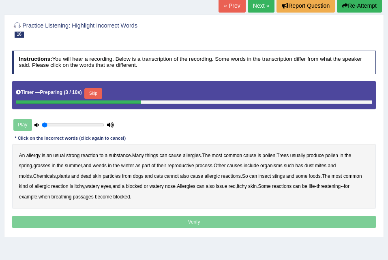
click at [92, 92] on button "Skip" at bounding box center [92, 93] width 17 height 11
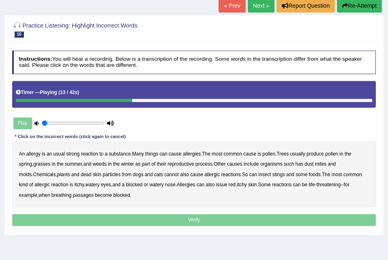
click at [132, 165] on b "winter" at bounding box center [127, 164] width 13 height 6
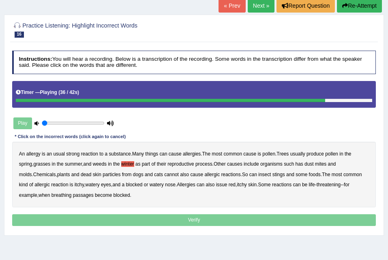
click at [219, 184] on b "issue" at bounding box center [221, 185] width 11 height 6
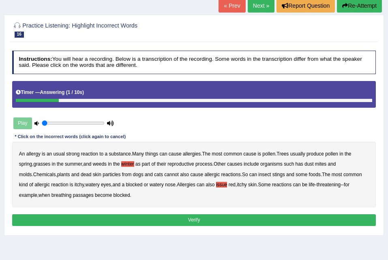
click at [113, 216] on button "Verify" at bounding box center [194, 221] width 364 height 12
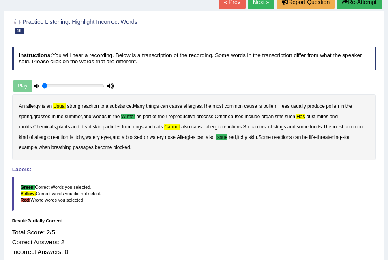
scroll to position [0, 0]
